Goal: Share content

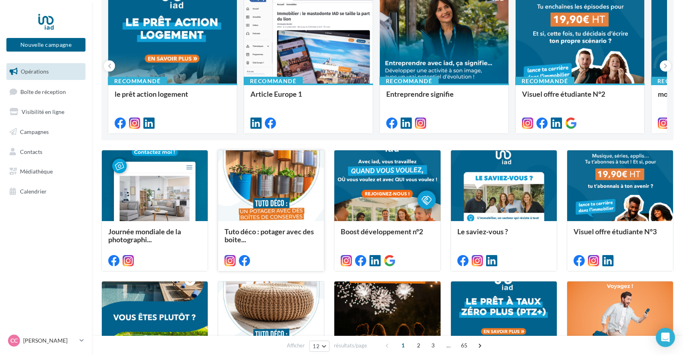
scroll to position [95, 0]
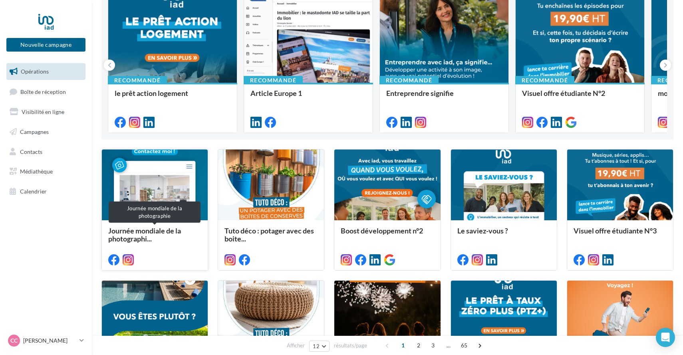
click at [147, 230] on span "Journée mondiale de la photographi..." at bounding box center [144, 234] width 73 height 17
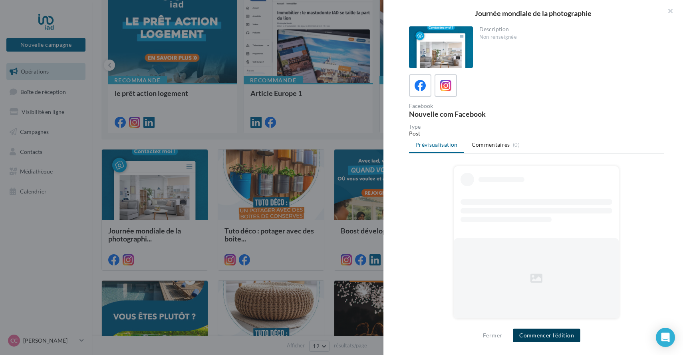
click at [546, 336] on button "Commencer l'édition" at bounding box center [546, 335] width 67 height 14
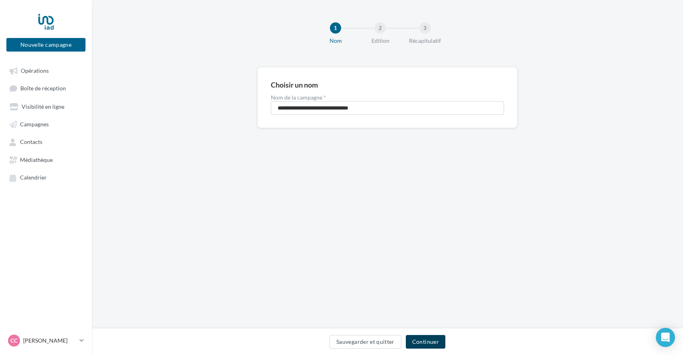
click at [428, 343] on button "Continuer" at bounding box center [426, 342] width 40 height 14
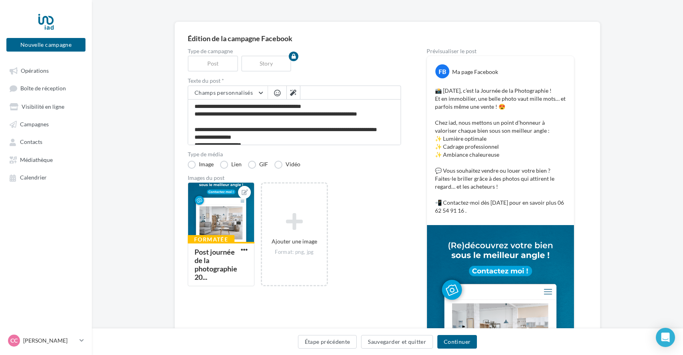
scroll to position [46, 0]
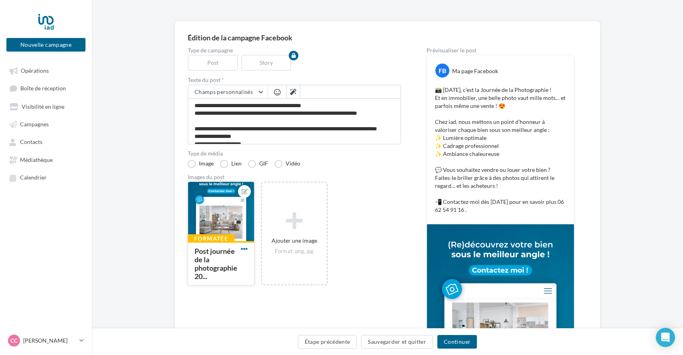
click at [245, 249] on span "button" at bounding box center [244, 248] width 7 height 7
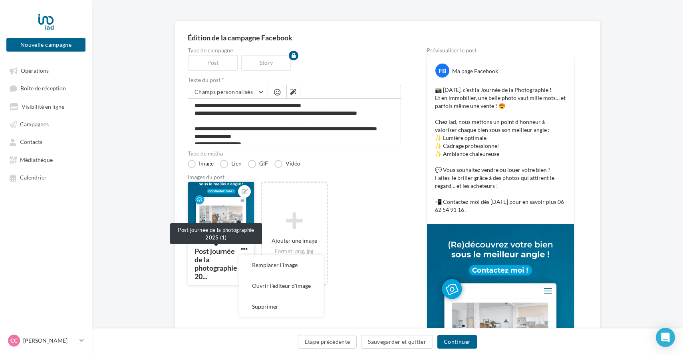
click at [216, 264] on div "Post journée de la photographie 20..." at bounding box center [215, 263] width 43 height 34
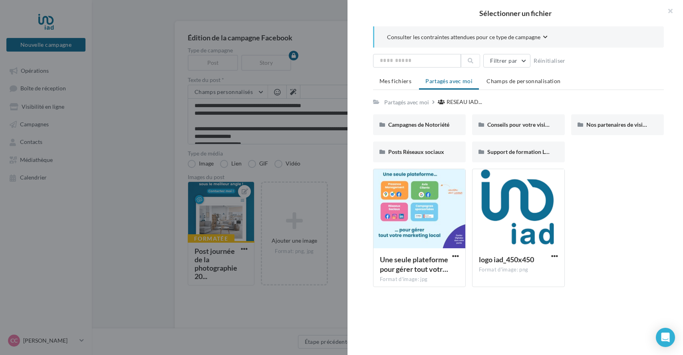
click at [248, 285] on div "Sélectionner un fichier Consulter les contraintes attendues pour ce type de cam…" at bounding box center [221, 285] width 67 height 0
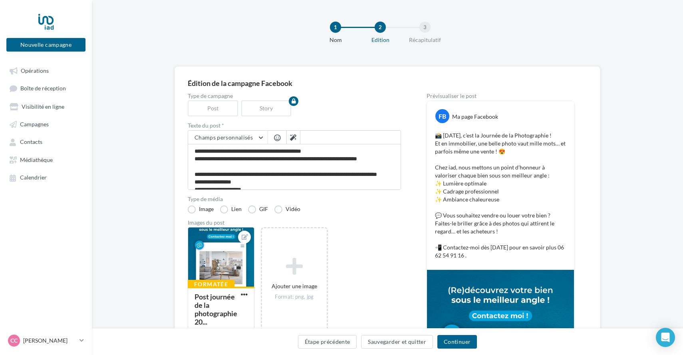
scroll to position [0, 0]
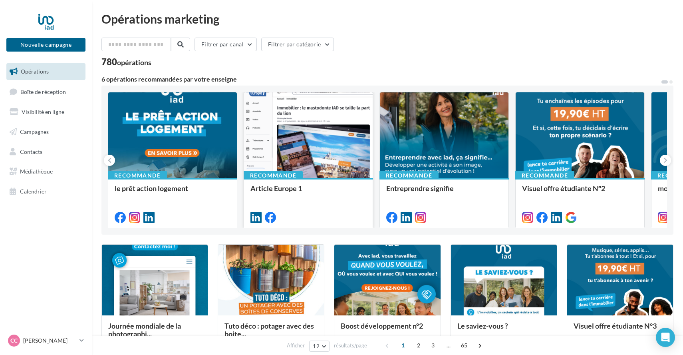
click at [303, 159] on div at bounding box center [308, 135] width 129 height 86
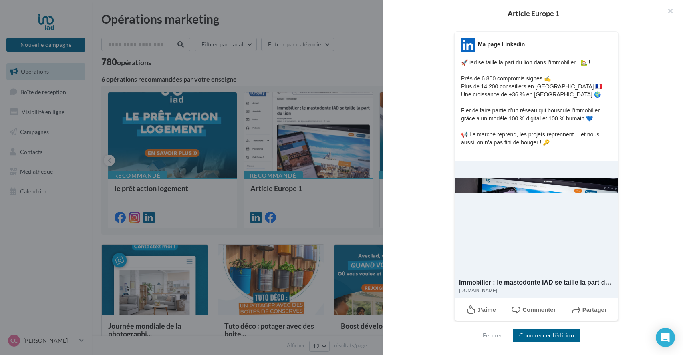
scroll to position [123, 0]
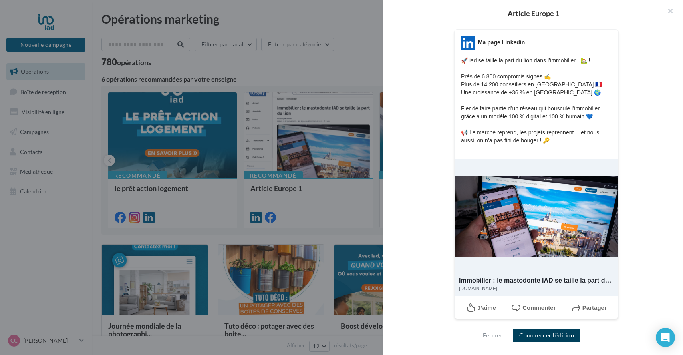
click at [551, 337] on button "Commencer l'édition" at bounding box center [546, 335] width 67 height 14
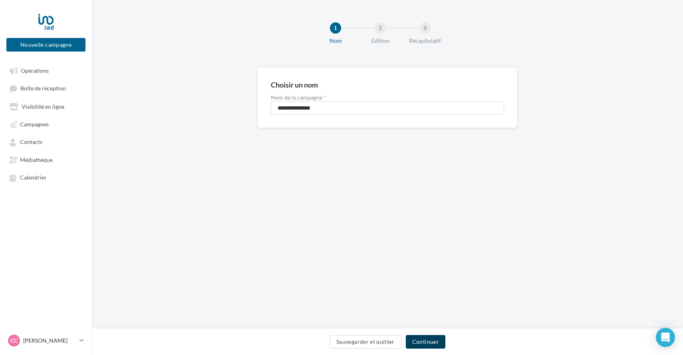
click at [421, 342] on button "Continuer" at bounding box center [426, 342] width 40 height 14
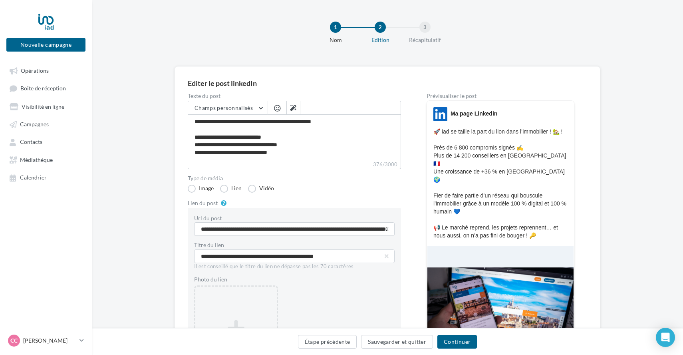
scroll to position [2, 0]
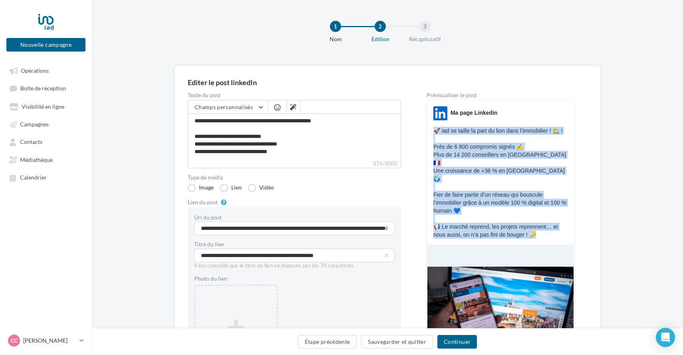
drag, startPoint x: 545, startPoint y: 218, endPoint x: 432, endPoint y: 127, distance: 145.4
click at [432, 127] on div "LinkedIn Ma page Linkedin 🚀 iad se taille la part du lion dans l’immobilier ! 🏡…" at bounding box center [500, 172] width 147 height 132
copy p "🚀 iad se taille la part du lion dans l’immobilier ! 🏡 ! Près de 6 800 compromis…"
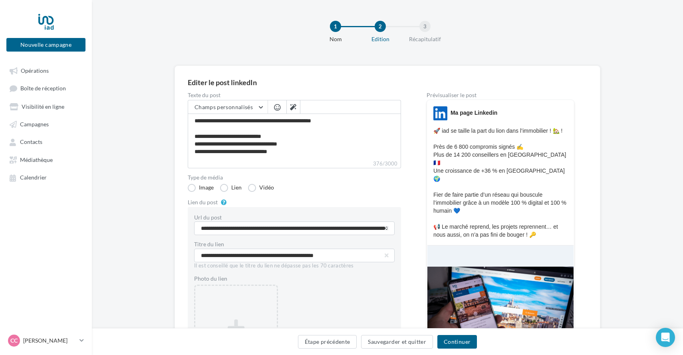
click at [625, 278] on div "**********" at bounding box center [387, 262] width 591 height 395
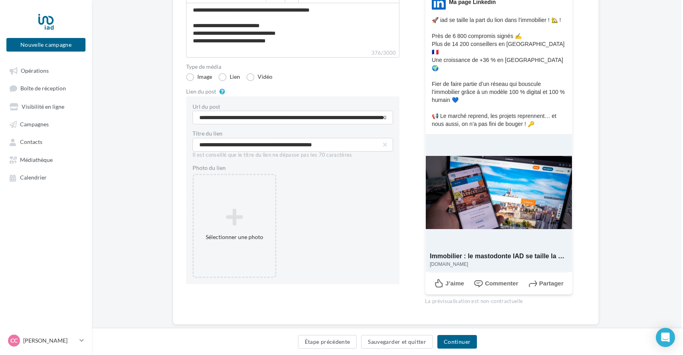
scroll to position [113, 2]
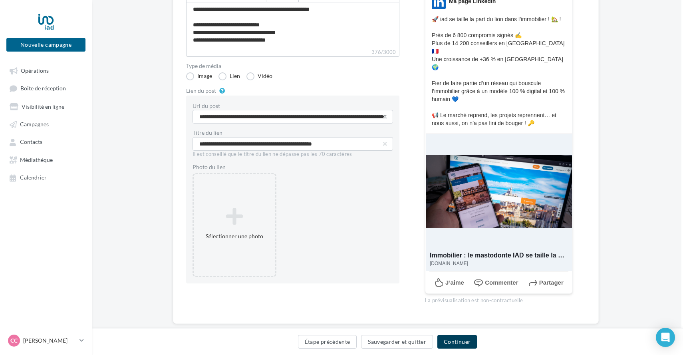
click at [459, 343] on button "Continuer" at bounding box center [457, 342] width 40 height 14
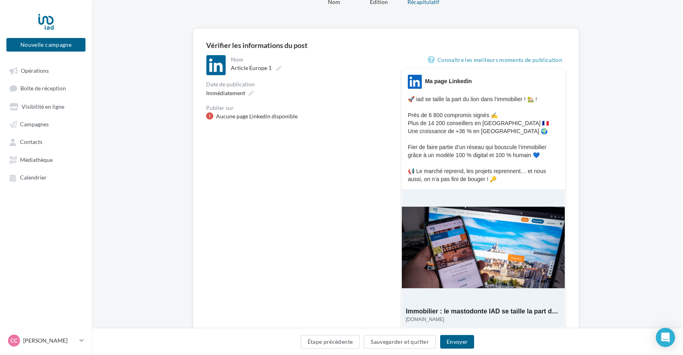
scroll to position [39, 2]
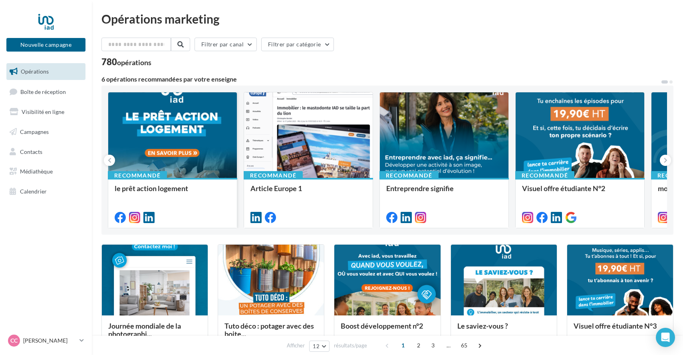
click at [173, 140] on div at bounding box center [172, 135] width 129 height 86
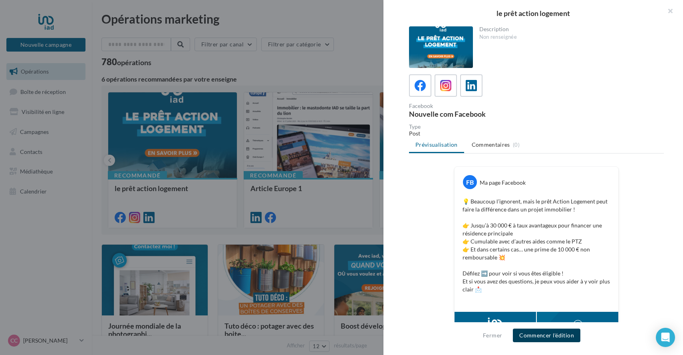
click at [565, 335] on button "Commencer l'édition" at bounding box center [546, 335] width 67 height 14
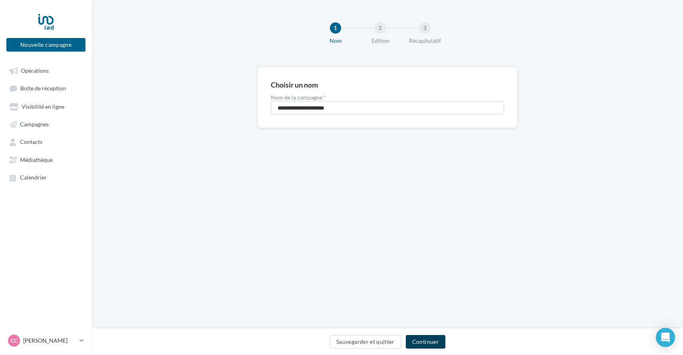
click at [429, 345] on button "Continuer" at bounding box center [426, 342] width 40 height 14
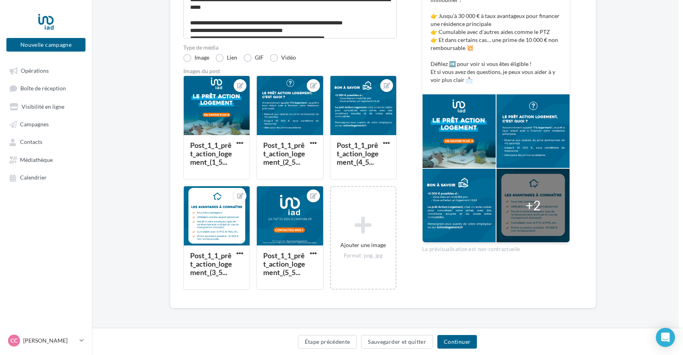
scroll to position [152, 4]
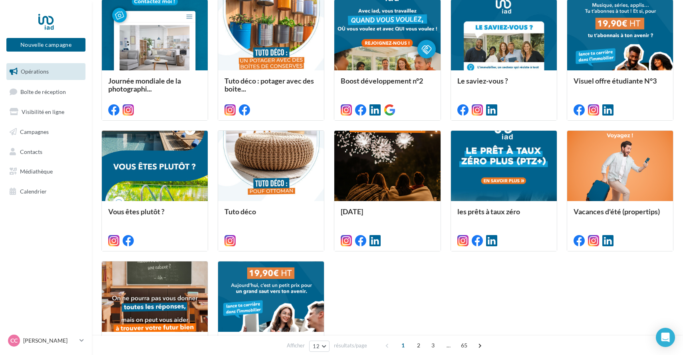
scroll to position [338, 0]
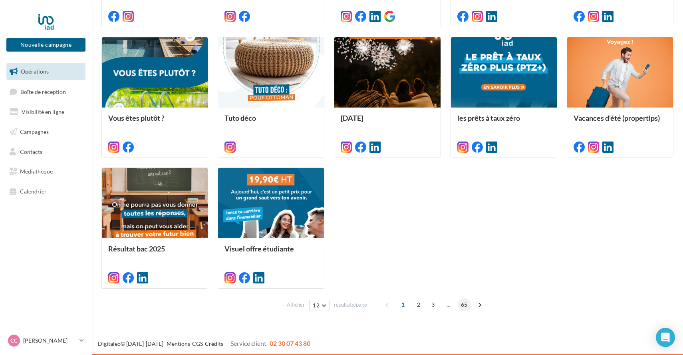
click at [462, 306] on span "65" at bounding box center [464, 304] width 13 height 13
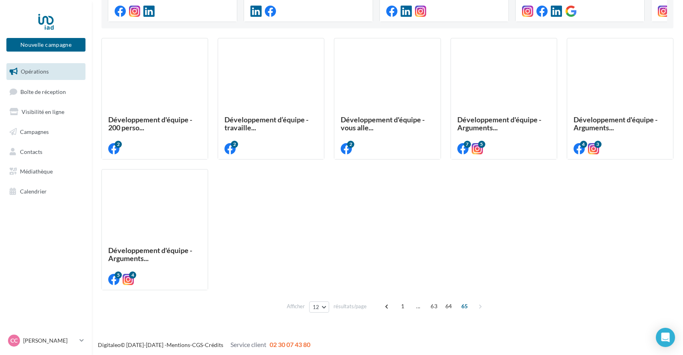
scroll to position [208, 0]
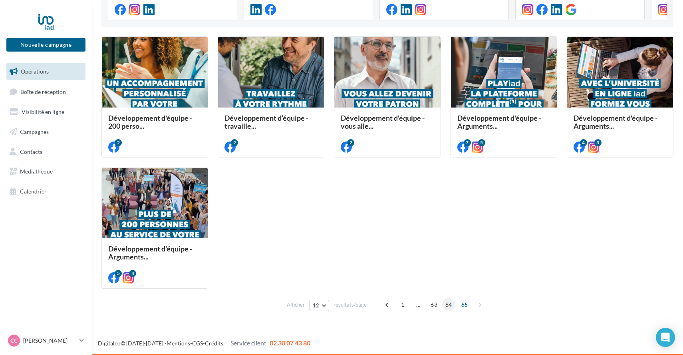
click at [449, 305] on span "64" at bounding box center [448, 304] width 13 height 13
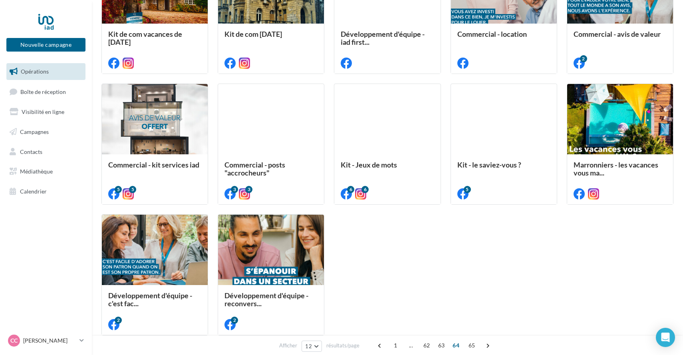
scroll to position [292, 0]
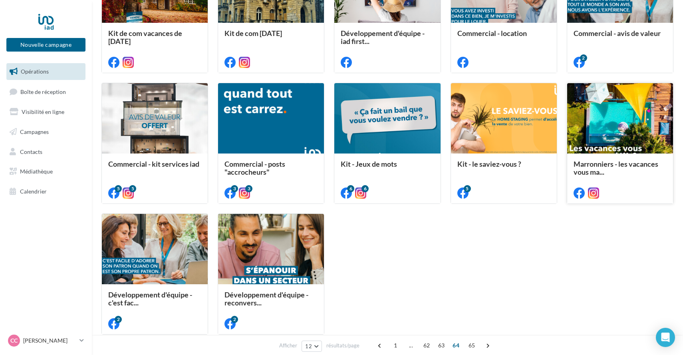
click at [625, 145] on div at bounding box center [620, 118] width 106 height 71
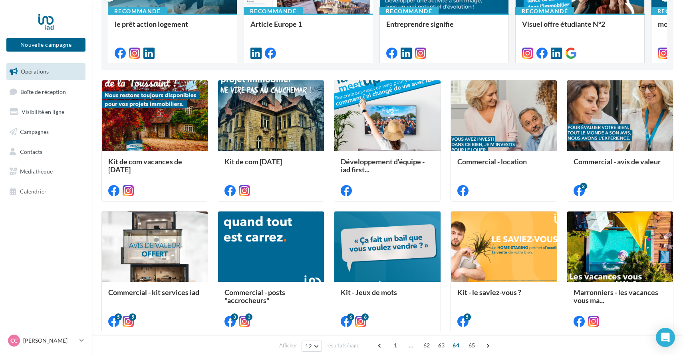
scroll to position [338, 0]
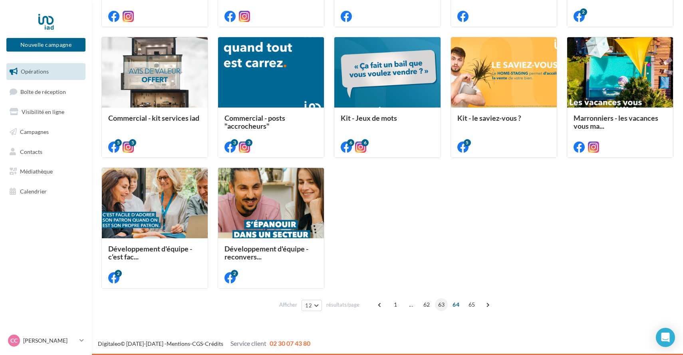
click at [440, 307] on span "63" at bounding box center [441, 304] width 13 height 13
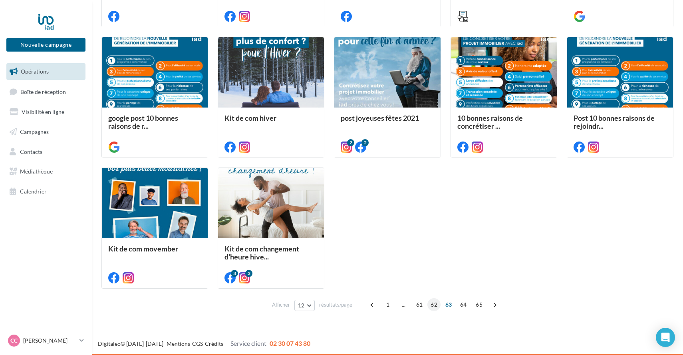
click at [433, 305] on span "62" at bounding box center [433, 304] width 13 height 13
